Goal: Task Accomplishment & Management: Manage account settings

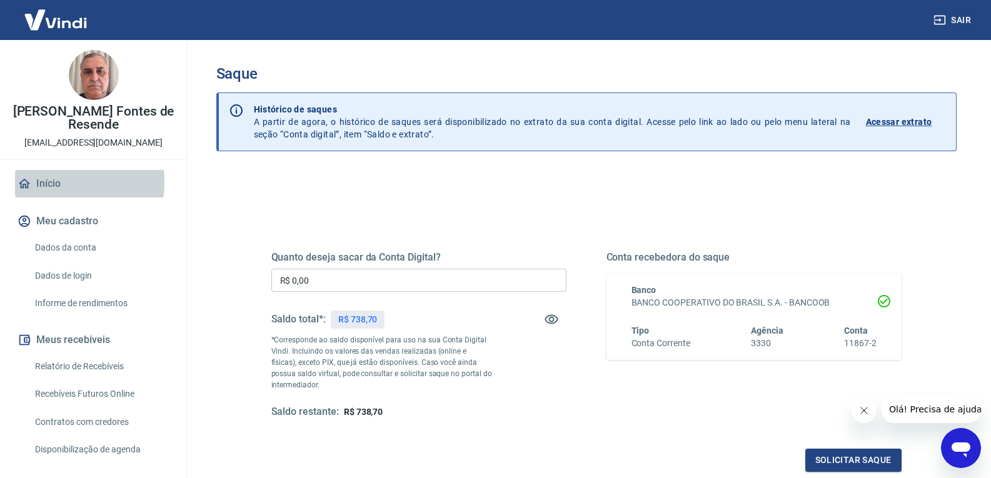
click at [46, 182] on link "Início" at bounding box center [93, 183] width 157 height 27
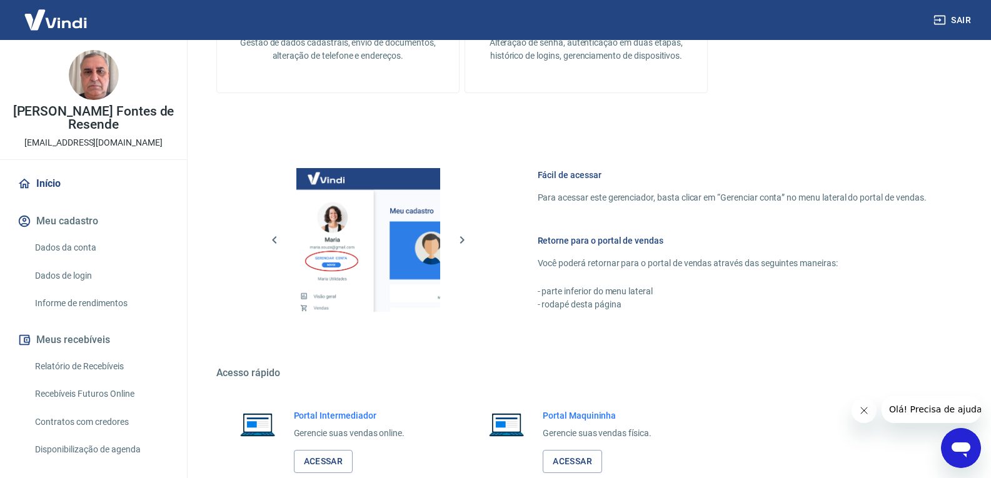
scroll to position [496, 0]
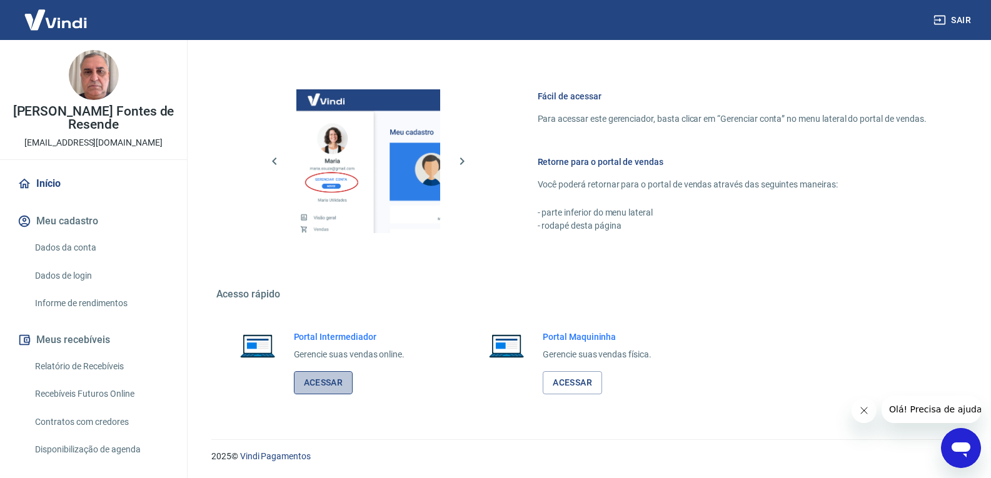
click at [324, 380] on link "Acessar" at bounding box center [323, 382] width 59 height 23
